Goal: Task Accomplishment & Management: Manage account settings

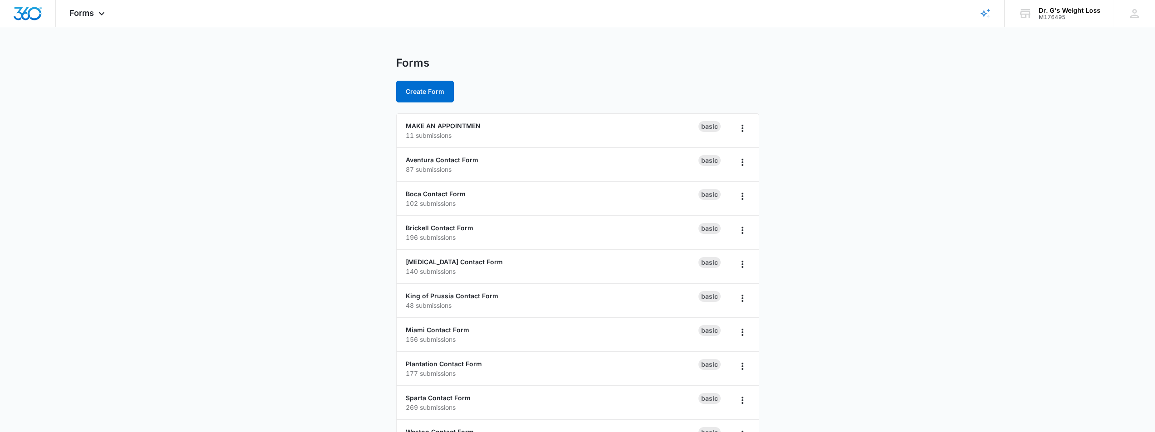
click at [362, 197] on main "Forms Create Form MAKE AN APPOINTMEN 11 submissions Basic Aventura Contact Form…" at bounding box center [577, 328] width 1155 height 545
click at [453, 127] on link "MAKE AN APPOINTMEN" at bounding box center [443, 126] width 75 height 8
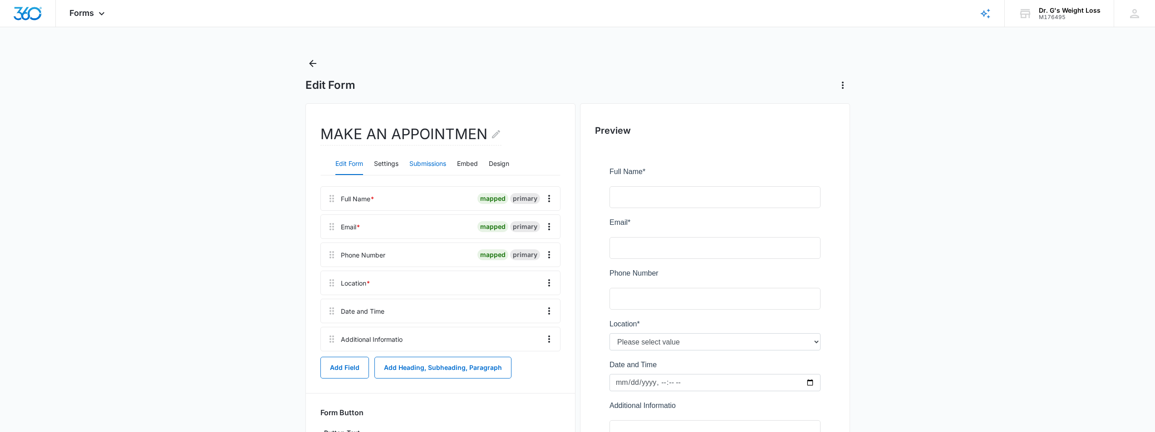
click at [438, 163] on button "Submissions" at bounding box center [427, 164] width 37 height 22
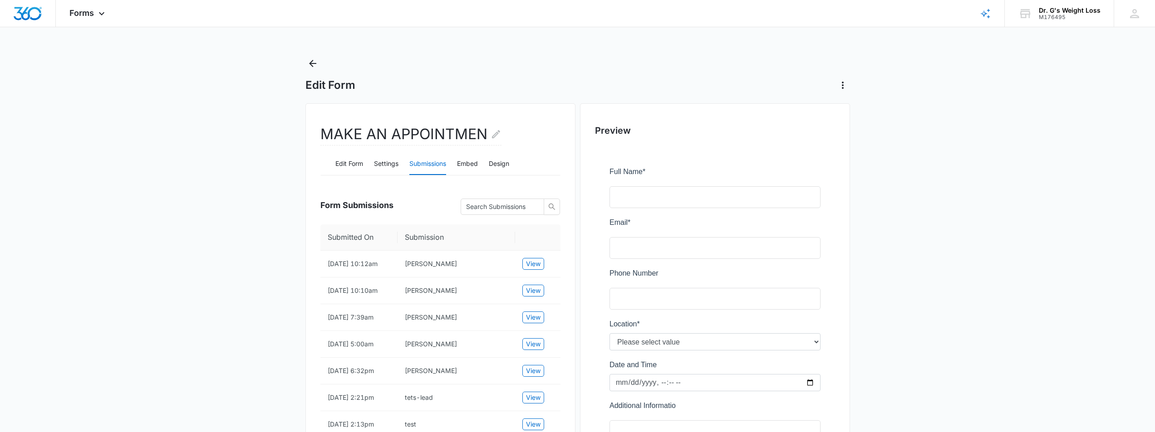
click at [253, 256] on main "Edit Form MAKE AN APPOINTMEN Edit Form Settings Submissions Embed Design Form S…" at bounding box center [577, 317] width 1155 height 522
click at [253, 255] on main "Edit Form MAKE AN APPOINTMEN Edit Form Settings Submissions Embed Design Form S…" at bounding box center [577, 317] width 1155 height 522
click at [221, 304] on main "Edit Form MAKE AN APPOINTMEN Edit Form Settings Submissions Embed Design Form S…" at bounding box center [577, 317] width 1155 height 522
click at [263, 65] on main "Edit Form MAKE AN APPOINTMEN Edit Form Settings Submissions Embed Design Form S…" at bounding box center [577, 317] width 1155 height 522
click at [230, 58] on main "Edit Form MAKE AN APPOINTMEN Edit Form Settings Submissions Embed Design Form S…" at bounding box center [577, 317] width 1155 height 522
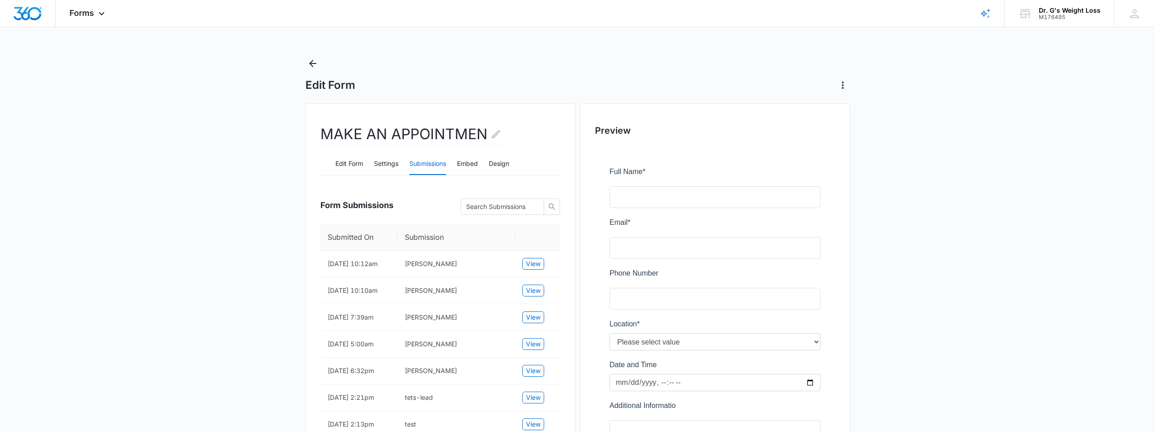
click at [617, 57] on div "Edit Form" at bounding box center [577, 74] width 544 height 36
click at [953, 60] on main "Edit Form MAKE AN APPOINTMEN Edit Form Settings Submissions Embed Design Form S…" at bounding box center [577, 317] width 1155 height 522
